Goal: Communication & Community: Answer question/provide support

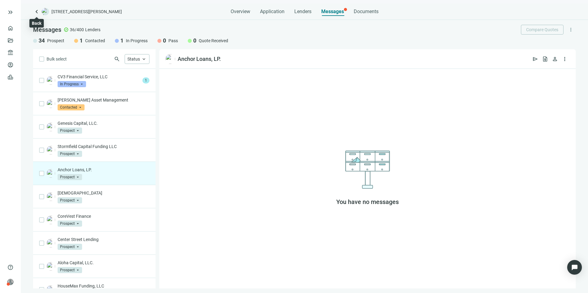
click at [34, 9] on span "keyboard_arrow_left" at bounding box center [36, 11] width 7 height 7
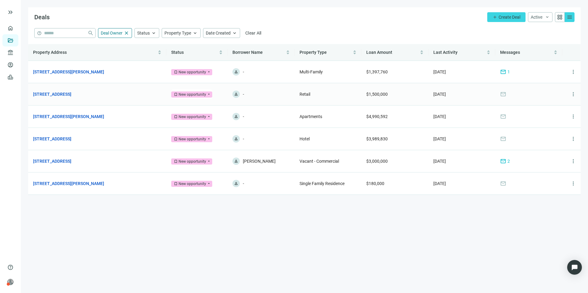
click at [71, 94] on link "[STREET_ADDRESS]" at bounding box center [52, 94] width 38 height 7
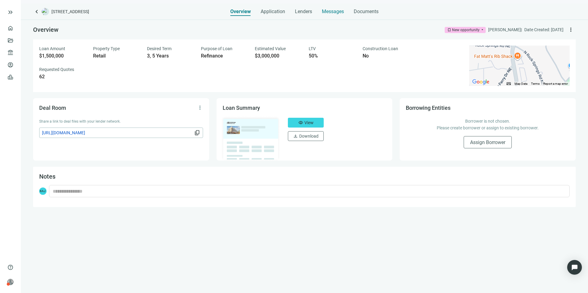
click at [333, 12] on span "Messages" at bounding box center [333, 12] width 22 height 6
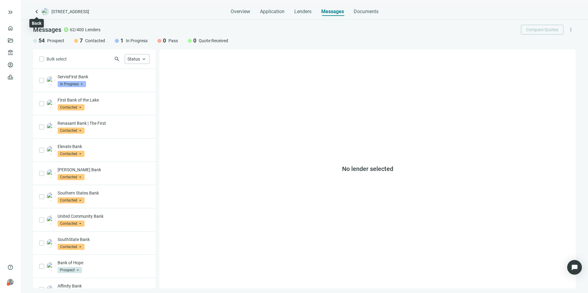
click at [36, 9] on span "keyboard_arrow_left" at bounding box center [36, 11] width 7 height 7
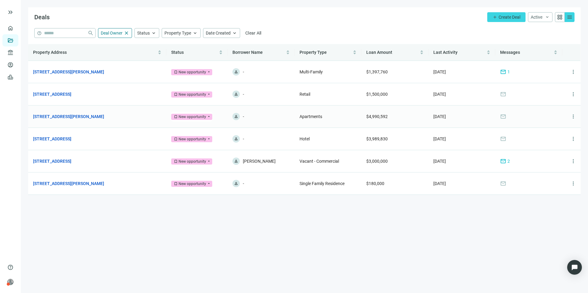
click at [493, 117] on td "[DATE]" at bounding box center [462, 117] width 67 height 22
click at [91, 115] on link "[STREET_ADDRESS][PERSON_NAME]" at bounding box center [68, 116] width 71 height 7
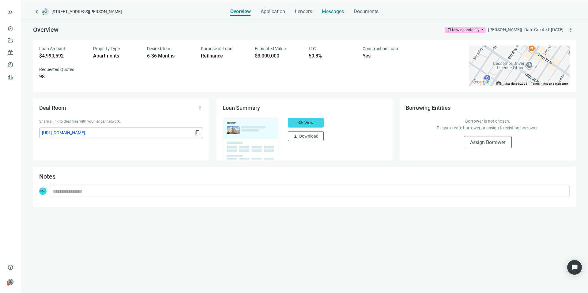
click at [339, 13] on span "Messages" at bounding box center [333, 12] width 22 height 6
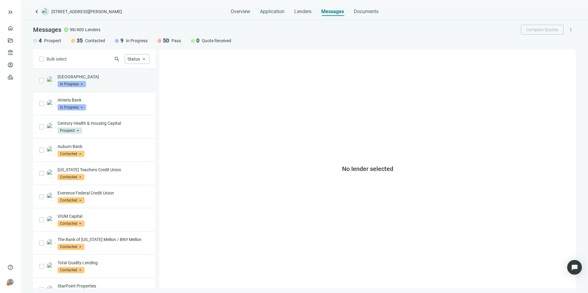
click at [114, 89] on div "Silver Heights Capital In Progress arrow_drop_down" at bounding box center [94, 80] width 123 height 23
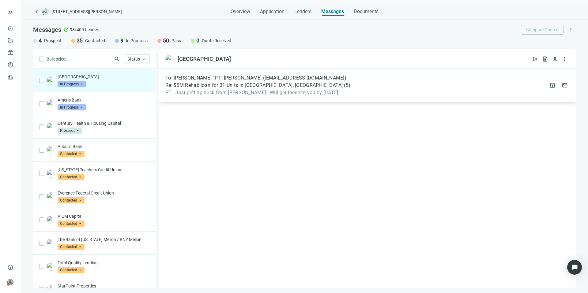
click at [259, 94] on span "PT - Just getting back from [PERSON_NAME] - Will get these to you by [DATE]" at bounding box center [257, 93] width 185 height 6
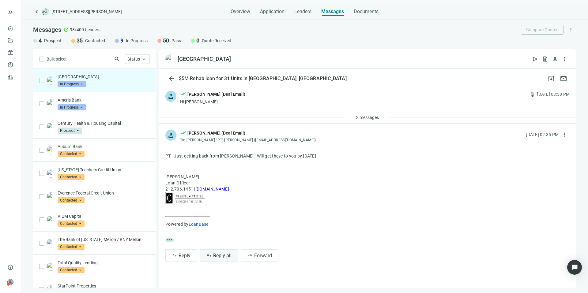
click at [218, 251] on button "reply_all Reply all" at bounding box center [219, 256] width 38 height 12
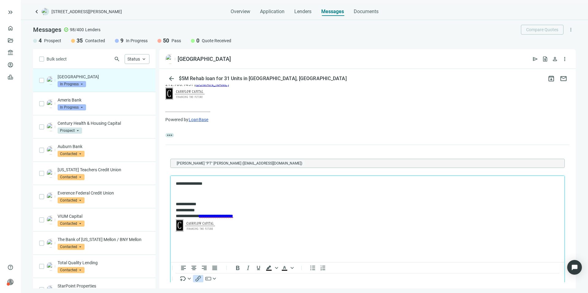
scroll to position [138, 0]
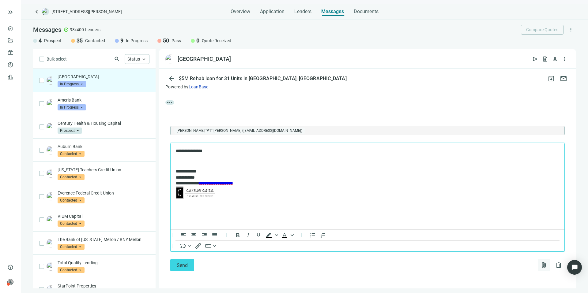
click at [540, 265] on span "attach_file" at bounding box center [543, 265] width 7 height 7
click at [522, 249] on button "Upload new" at bounding box center [511, 251] width 66 height 10
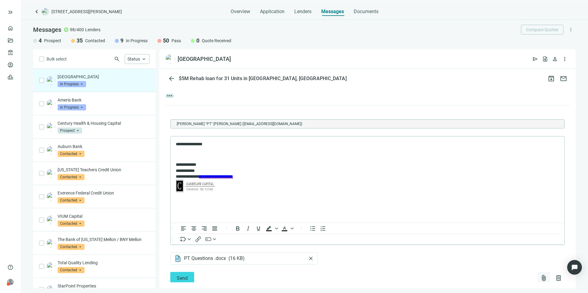
scroll to position [157, 0]
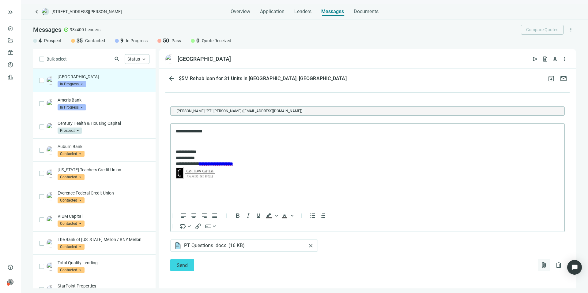
click at [540, 267] on span "attach_file" at bounding box center [543, 265] width 7 height 7
click at [516, 248] on button "Upload new" at bounding box center [511, 251] width 66 height 10
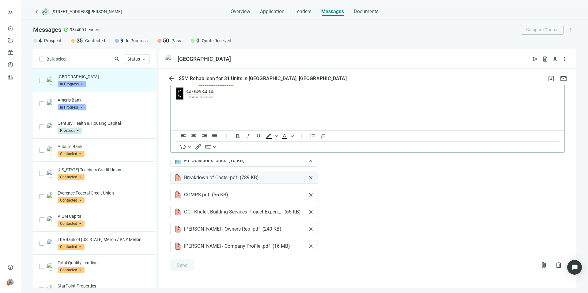
scroll to position [6, 0]
click at [308, 227] on span "close" at bounding box center [311, 229] width 6 height 6
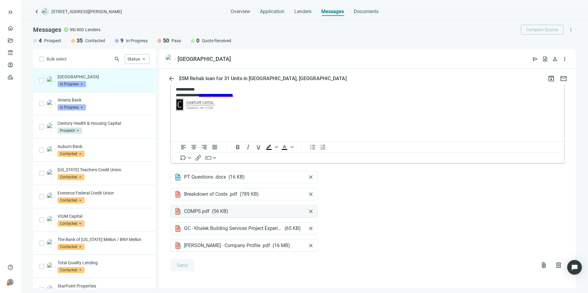
click at [313, 212] on span "close" at bounding box center [311, 212] width 6 height 6
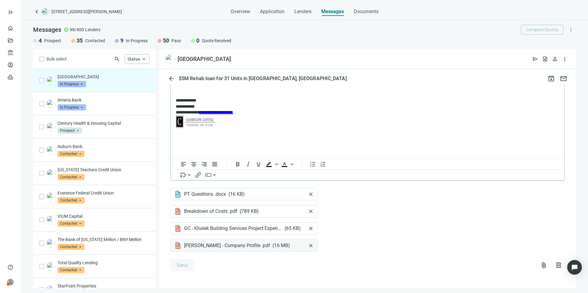
click at [312, 243] on span "close" at bounding box center [311, 246] width 6 height 6
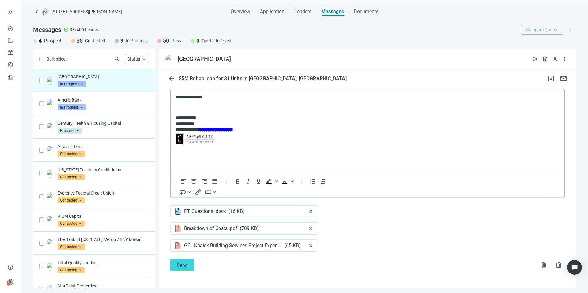
scroll to position [191, 0]
click at [228, 97] on p "**********" at bounding box center [364, 97] width 377 height 6
click at [181, 268] on span "Send" at bounding box center [182, 266] width 11 height 6
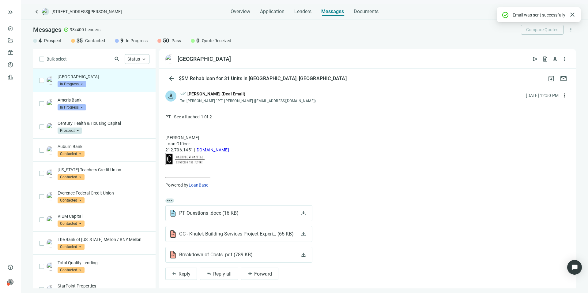
scroll to position [175, 0]
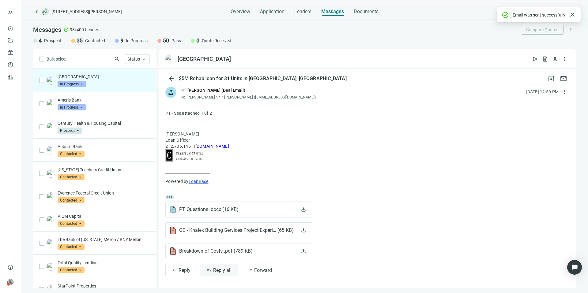
click at [221, 270] on span "Reply all" at bounding box center [222, 271] width 18 height 6
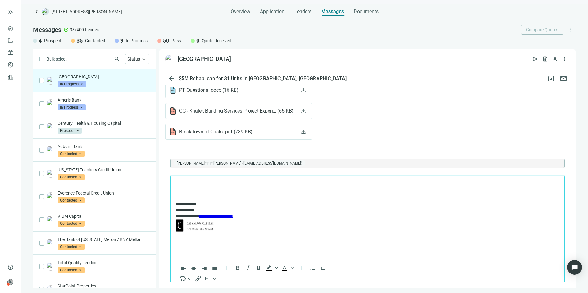
scroll to position [327, 0]
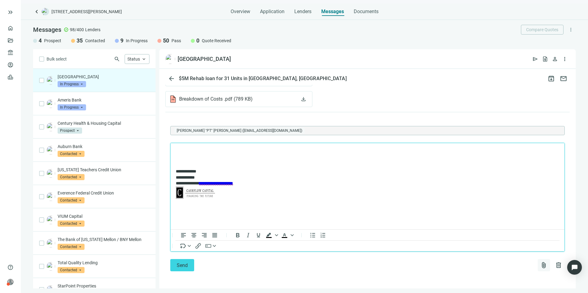
click at [540, 264] on span "attach_file" at bounding box center [543, 265] width 7 height 7
click at [494, 248] on span "Upload new" at bounding box center [494, 250] width 22 height 5
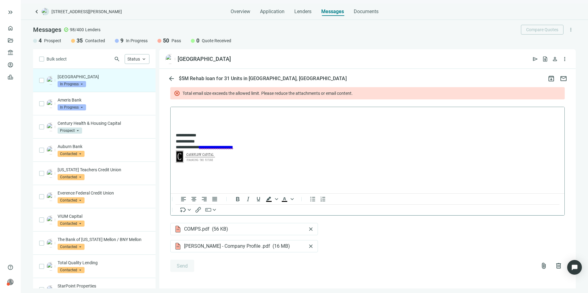
scroll to position [384, 0]
click at [312, 245] on span "close" at bounding box center [311, 246] width 6 height 6
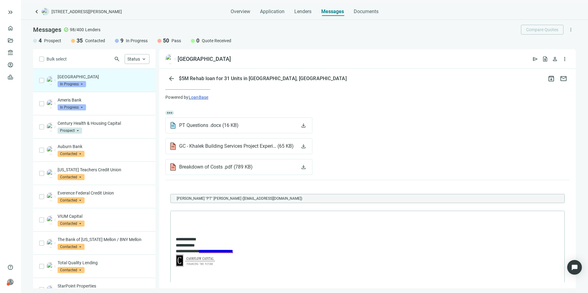
scroll to position [259, 0]
click at [246, 217] on p "Rich Text Area. Press ALT-0 for help." at bounding box center [368, 220] width 384 height 6
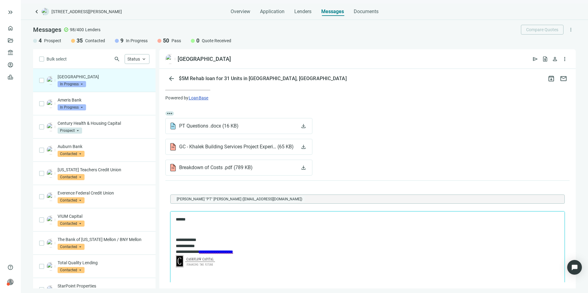
scroll to position [347, 0]
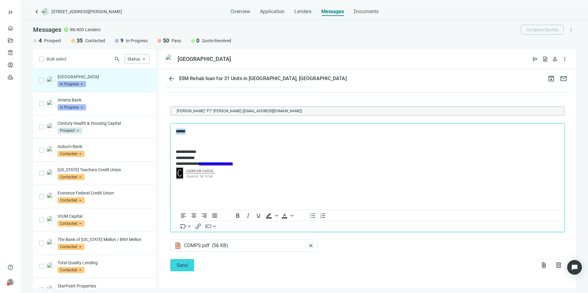
drag, startPoint x: 193, startPoint y: 132, endPoint x: 164, endPoint y: 129, distance: 28.7
click at [171, 129] on html "**********" at bounding box center [368, 155] width 394 height 62
click at [181, 260] on button "Send" at bounding box center [182, 265] width 24 height 12
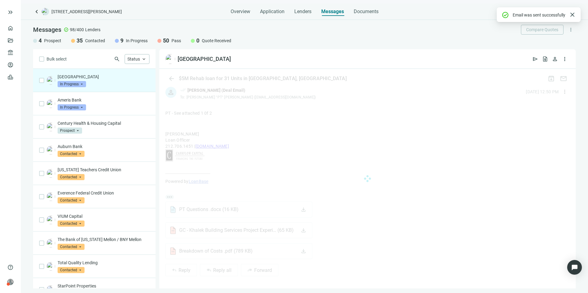
scroll to position [323, 0]
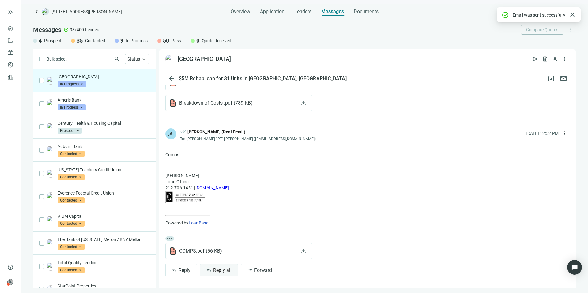
click at [222, 272] on span "Reply all" at bounding box center [222, 271] width 18 height 6
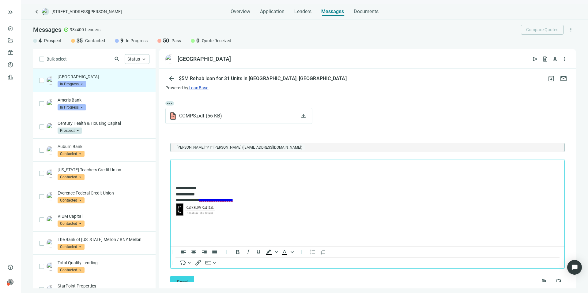
scroll to position [476, 0]
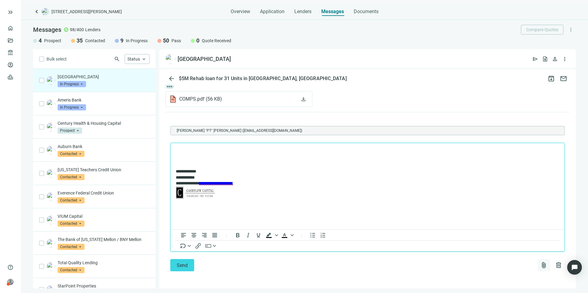
click at [540, 263] on span "attach_file" at bounding box center [543, 265] width 7 height 7
click at [513, 252] on button "Upload new" at bounding box center [511, 251] width 66 height 10
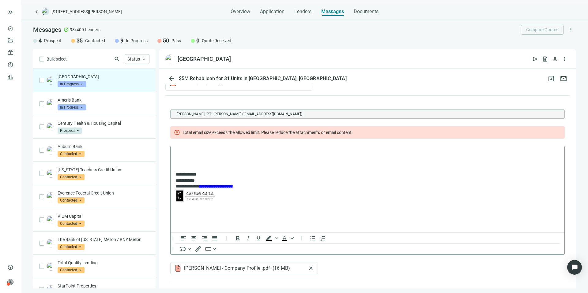
scroll to position [515, 0]
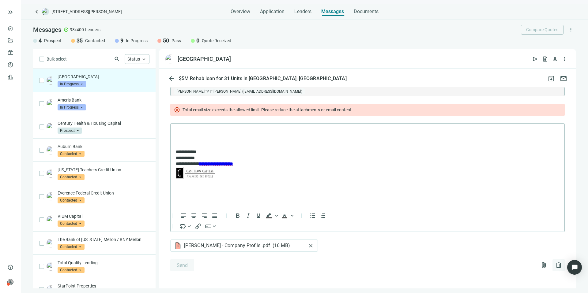
click at [557, 266] on button "delete" at bounding box center [559, 265] width 12 height 12
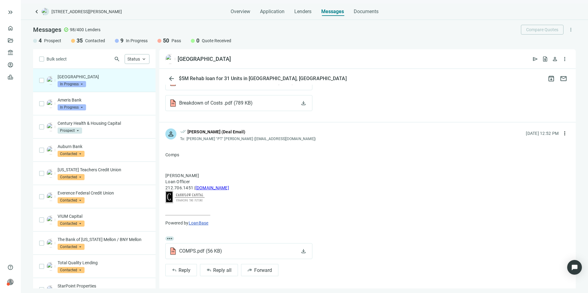
scroll to position [323, 0]
click at [229, 268] on span "Reply all" at bounding box center [222, 271] width 18 height 6
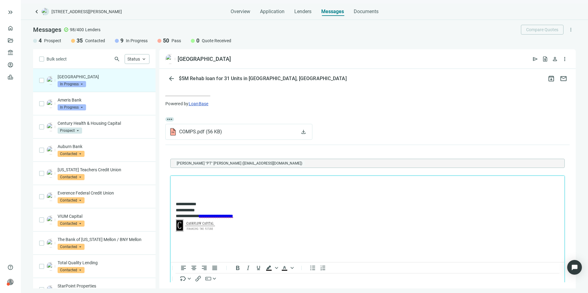
scroll to position [0, 0]
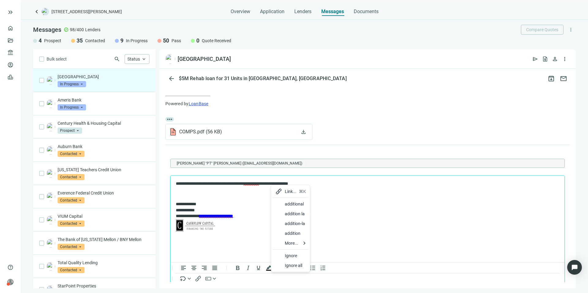
click at [280, 201] on div at bounding box center [278, 204] width 7 height 7
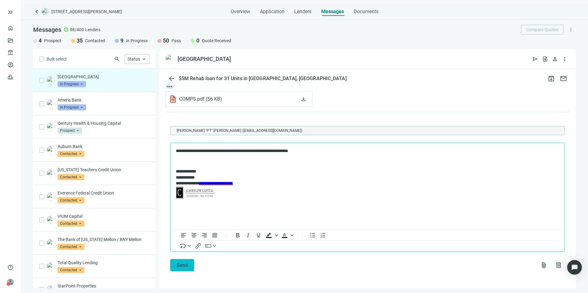
click at [182, 264] on span "Send" at bounding box center [182, 266] width 11 height 6
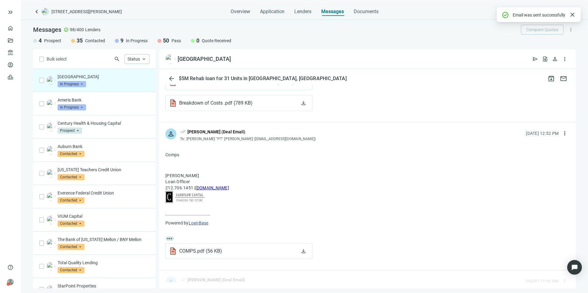
scroll to position [456, 0]
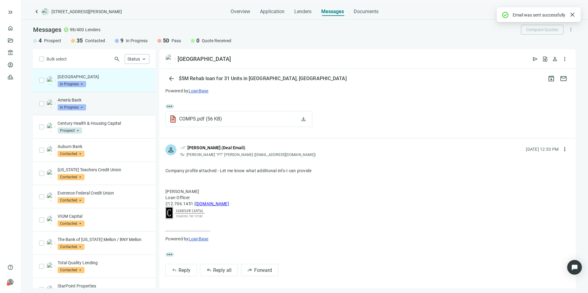
click at [101, 105] on div "Ameris Bank In Progress arrow_drop_down" at bounding box center [104, 103] width 92 height 13
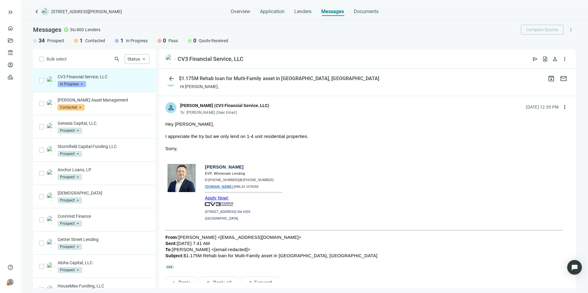
scroll to position [28, 0]
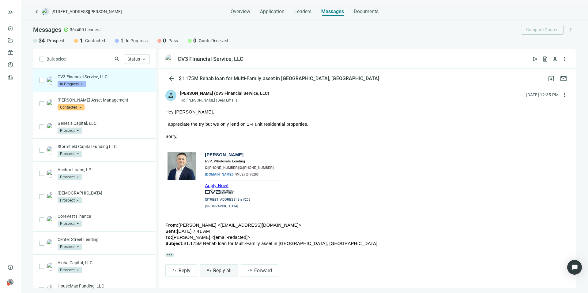
click at [226, 269] on span "Reply all" at bounding box center [222, 271] width 18 height 6
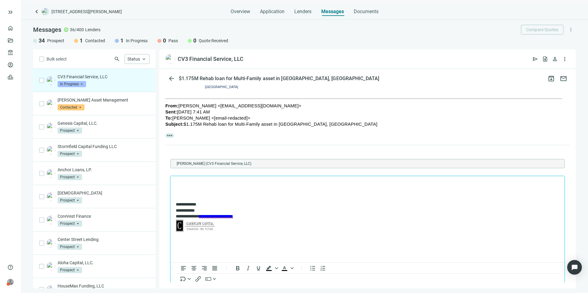
scroll to position [0, 0]
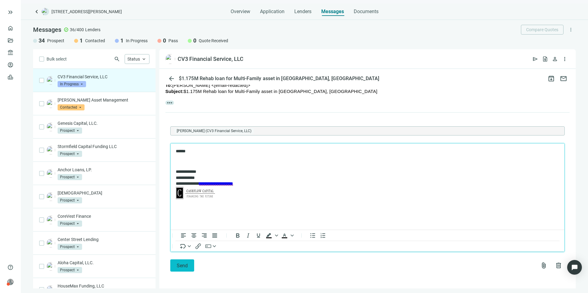
click at [191, 266] on button "Send" at bounding box center [182, 266] width 24 height 12
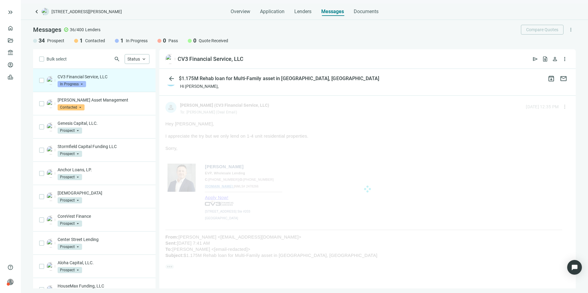
scroll to position [15, 0]
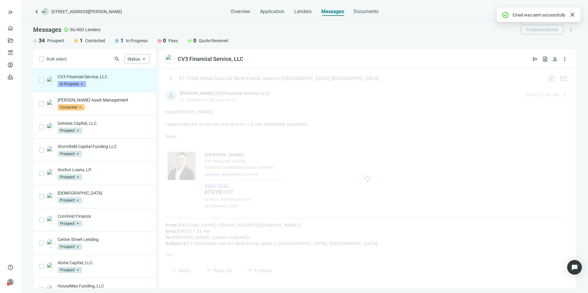
click at [77, 82] on span "In Progress" at bounding box center [72, 84] width 28 height 6
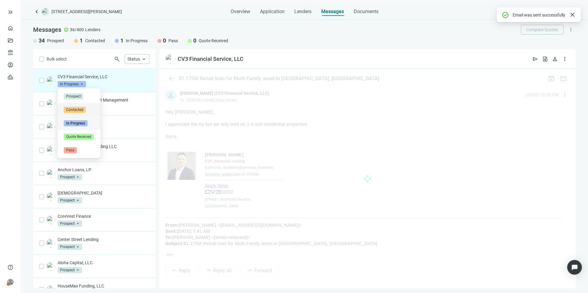
scroll to position [160, 0]
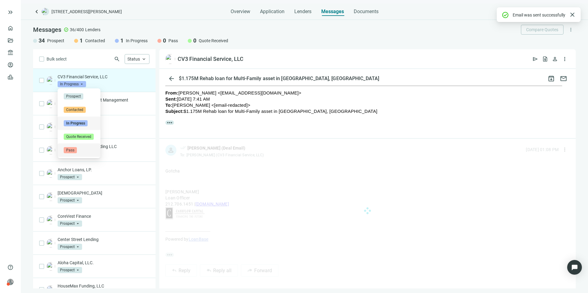
click at [74, 147] on span "Pass" at bounding box center [70, 150] width 13 height 6
